Goal: Information Seeking & Learning: Learn about a topic

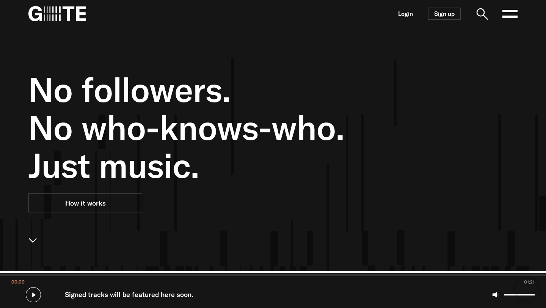
click at [510, 13] on icon at bounding box center [510, 13] width 15 height 15
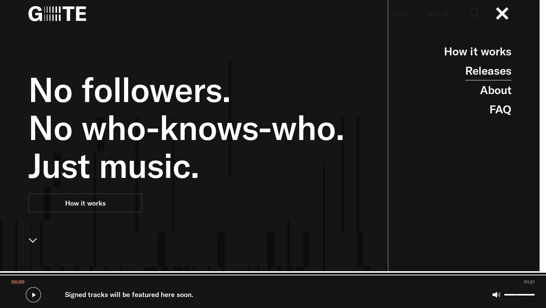
click at [494, 71] on link "Releases" at bounding box center [489, 70] width 46 height 19
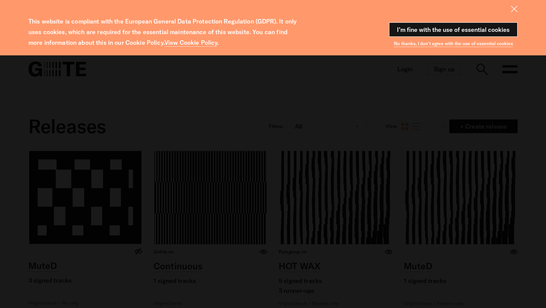
click at [482, 23] on button "I'm fine with the use of essential cookies" at bounding box center [453, 29] width 129 height 14
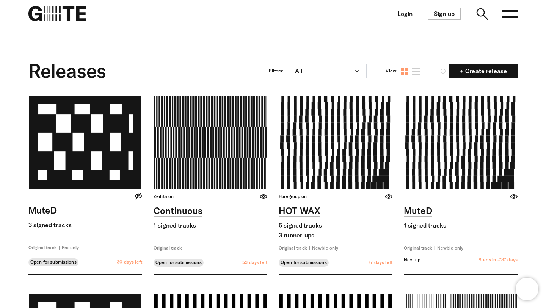
click at [516, 9] on icon at bounding box center [510, 13] width 15 height 15
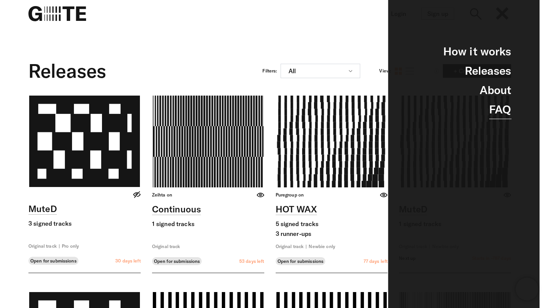
click at [506, 104] on link "FAQ" at bounding box center [501, 109] width 22 height 19
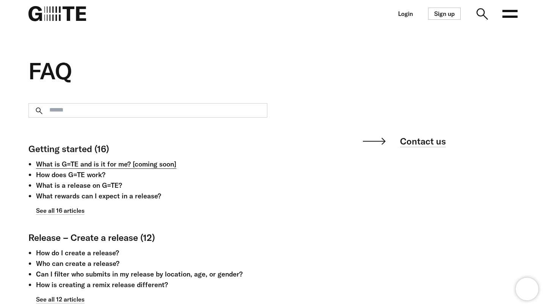
click at [113, 167] on link "What is G=TE and is it for me? [coming soon]" at bounding box center [106, 164] width 140 height 9
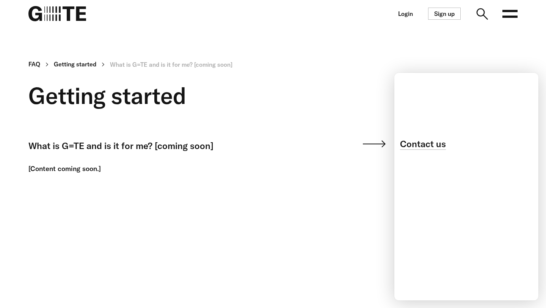
click at [381, 186] on main "FAQ Getting started What is G=TE and is it for me? [coming soon] Getting starte…" at bounding box center [273, 181] width 546 height 308
